Goal: Information Seeking & Learning: Find specific fact

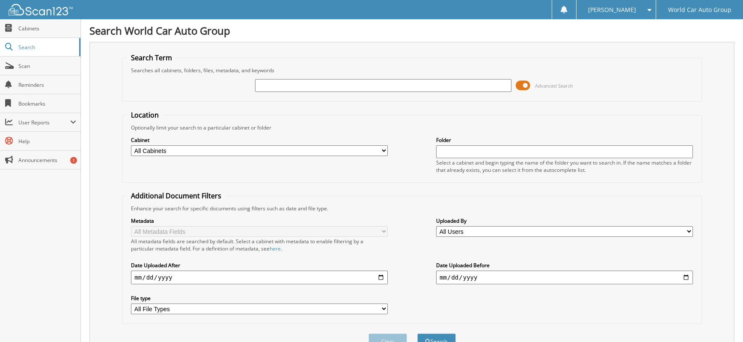
click at [494, 87] on input "text" at bounding box center [383, 85] width 257 height 13
type input "[PERSON_NAME]"
click at [417, 334] on button "Search" at bounding box center [436, 342] width 39 height 16
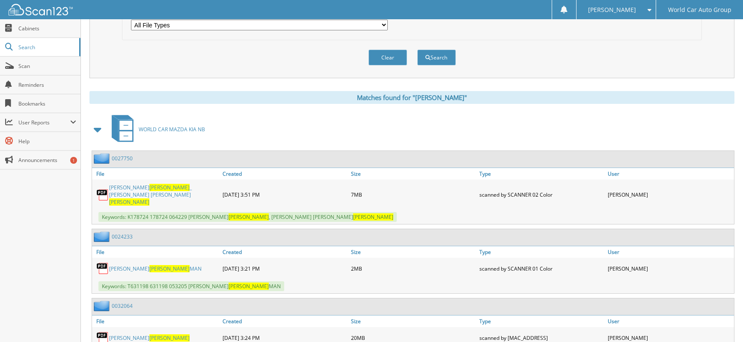
scroll to position [341, 0]
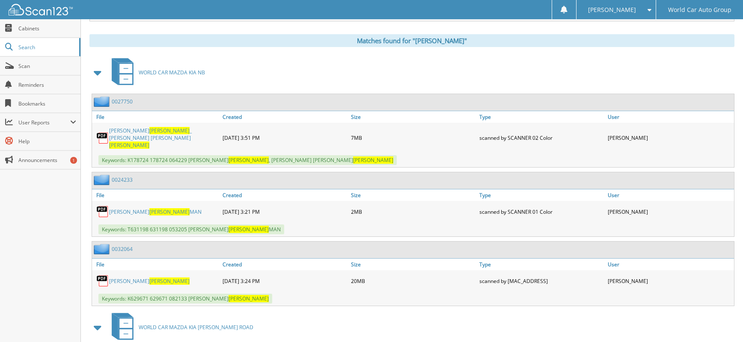
click at [139, 278] on link "NICHOLAS SHANE VOGEL" at bounding box center [149, 281] width 80 height 7
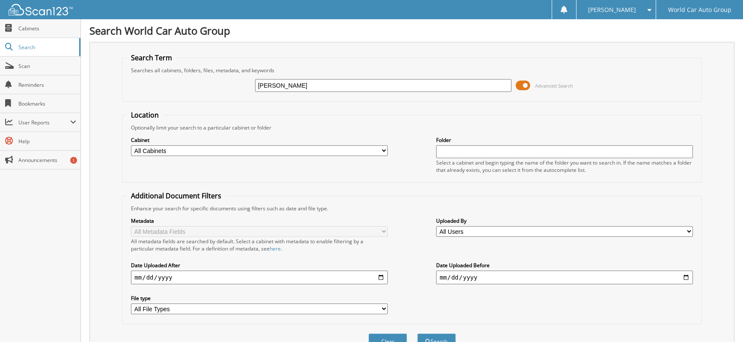
click at [293, 86] on input "[PERSON_NAME]" at bounding box center [383, 85] width 257 height 13
type input "032724"
click at [417, 334] on button "Search" at bounding box center [436, 342] width 39 height 16
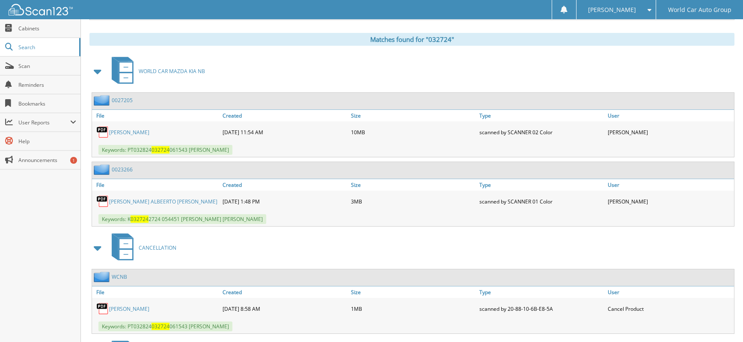
scroll to position [420, 0]
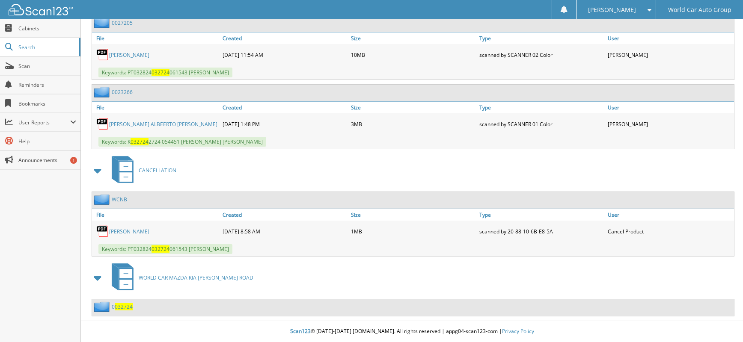
click at [130, 232] on link "JOCELYN PARKER" at bounding box center [129, 231] width 40 height 7
